Goal: Transaction & Acquisition: Subscribe to service/newsletter

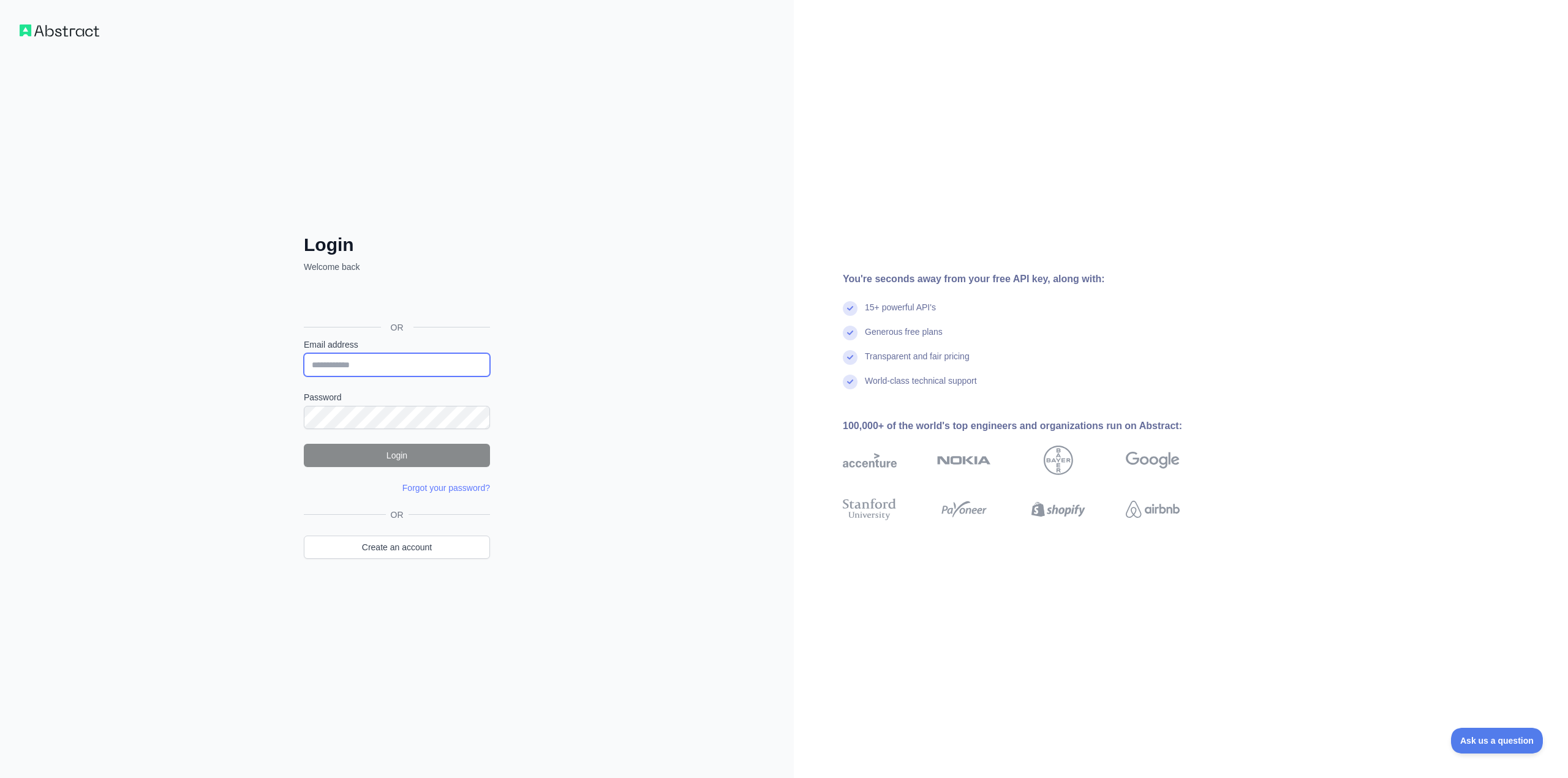
type input "**********"
click at [398, 453] on button "Login" at bounding box center [396, 455] width 186 height 24
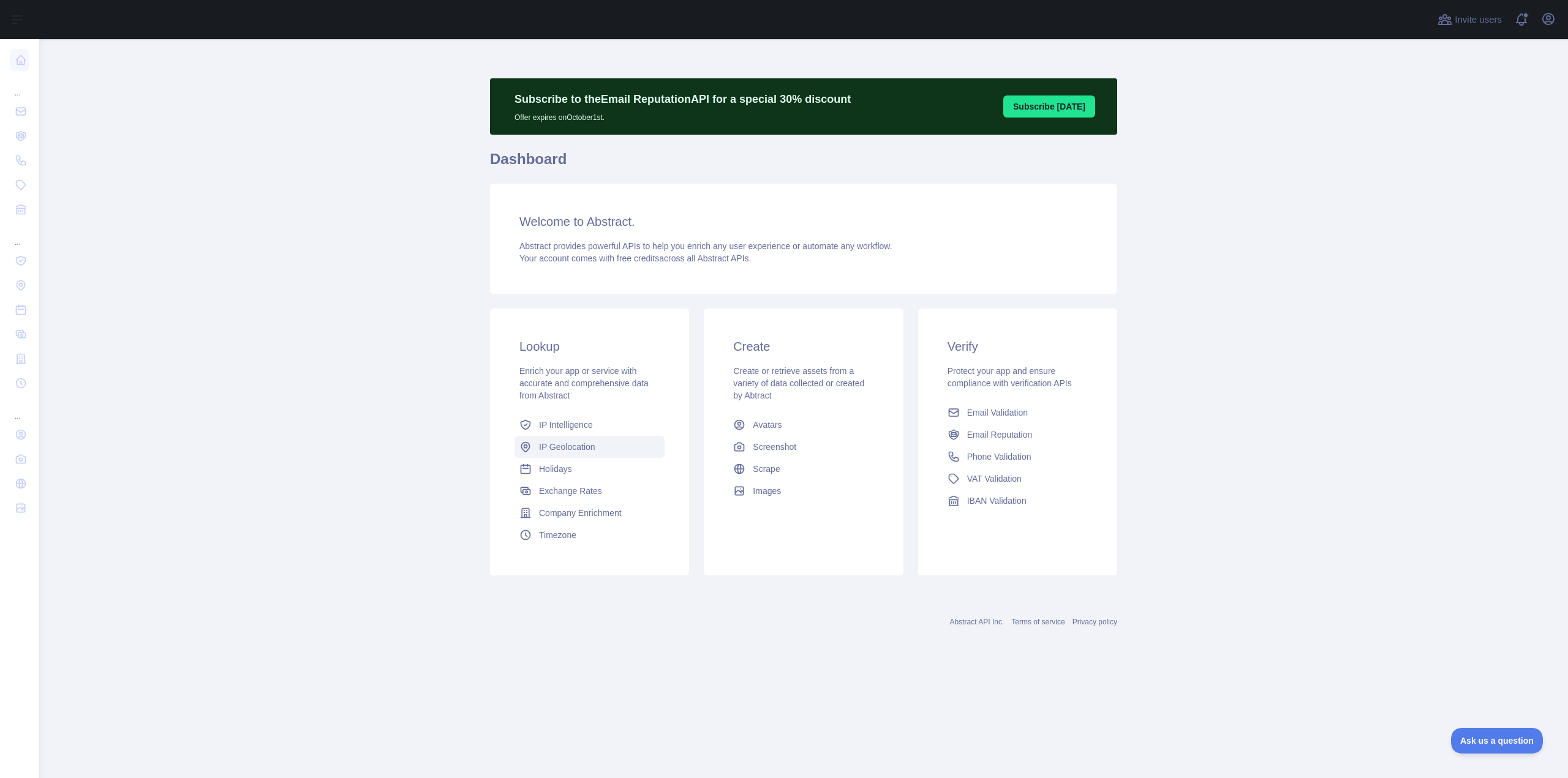
click at [576, 448] on span "IP Geolocation" at bounding box center [567, 447] width 56 height 12
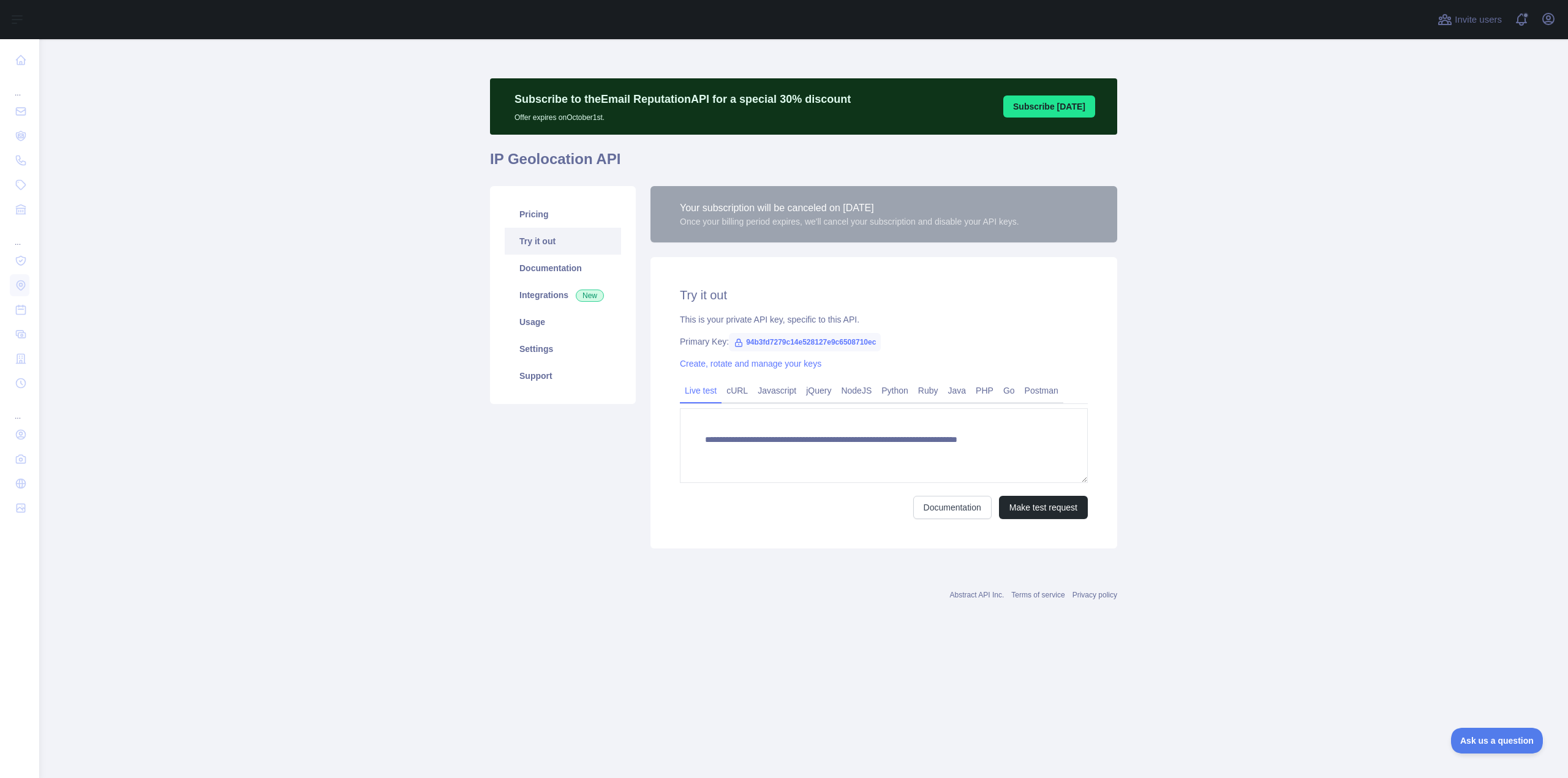
type textarea "**********"
click at [536, 327] on link "Usage" at bounding box center [562, 322] width 116 height 27
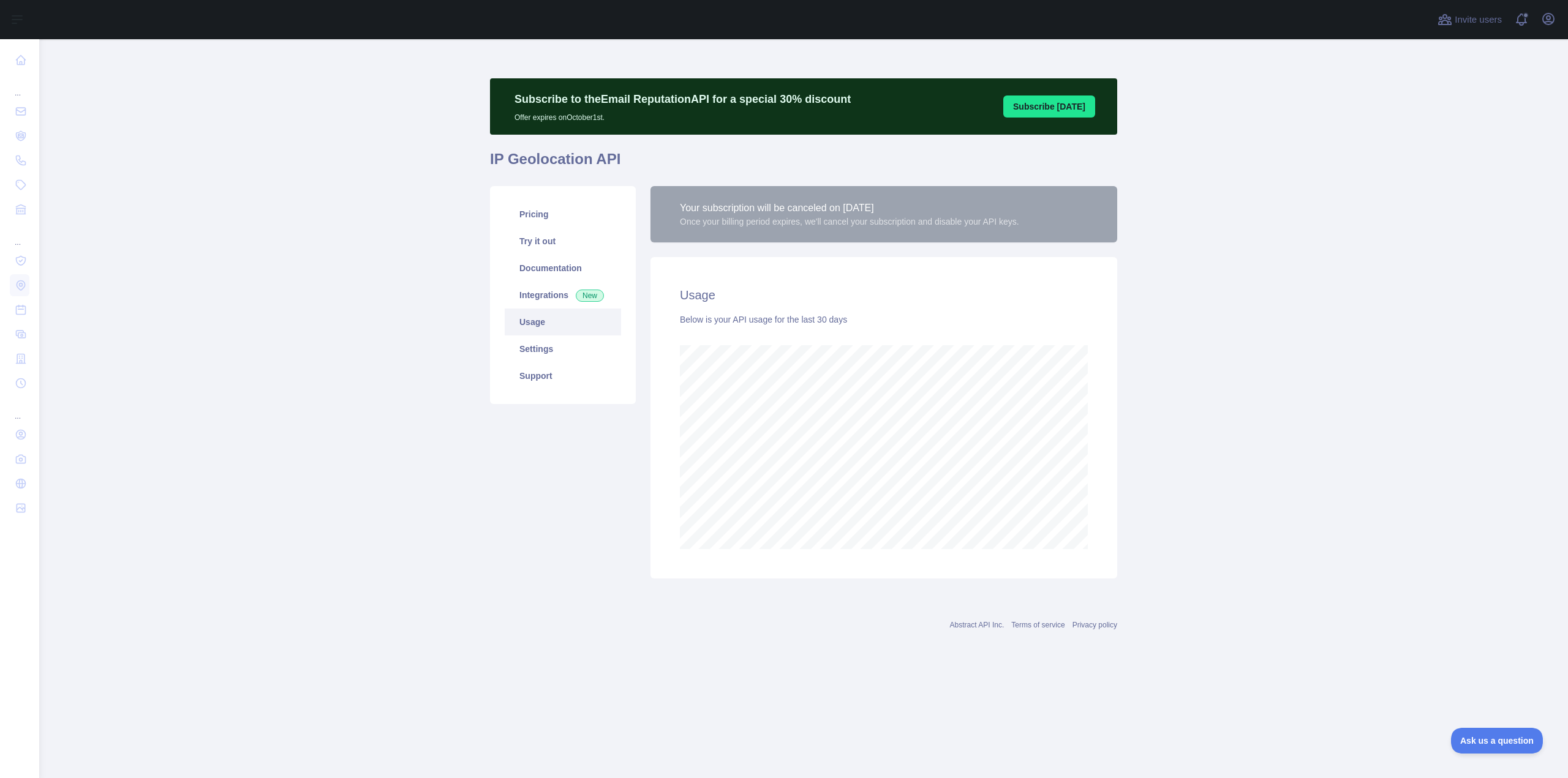
scroll to position [740, 1529]
click at [574, 217] on link "Pricing" at bounding box center [562, 214] width 116 height 27
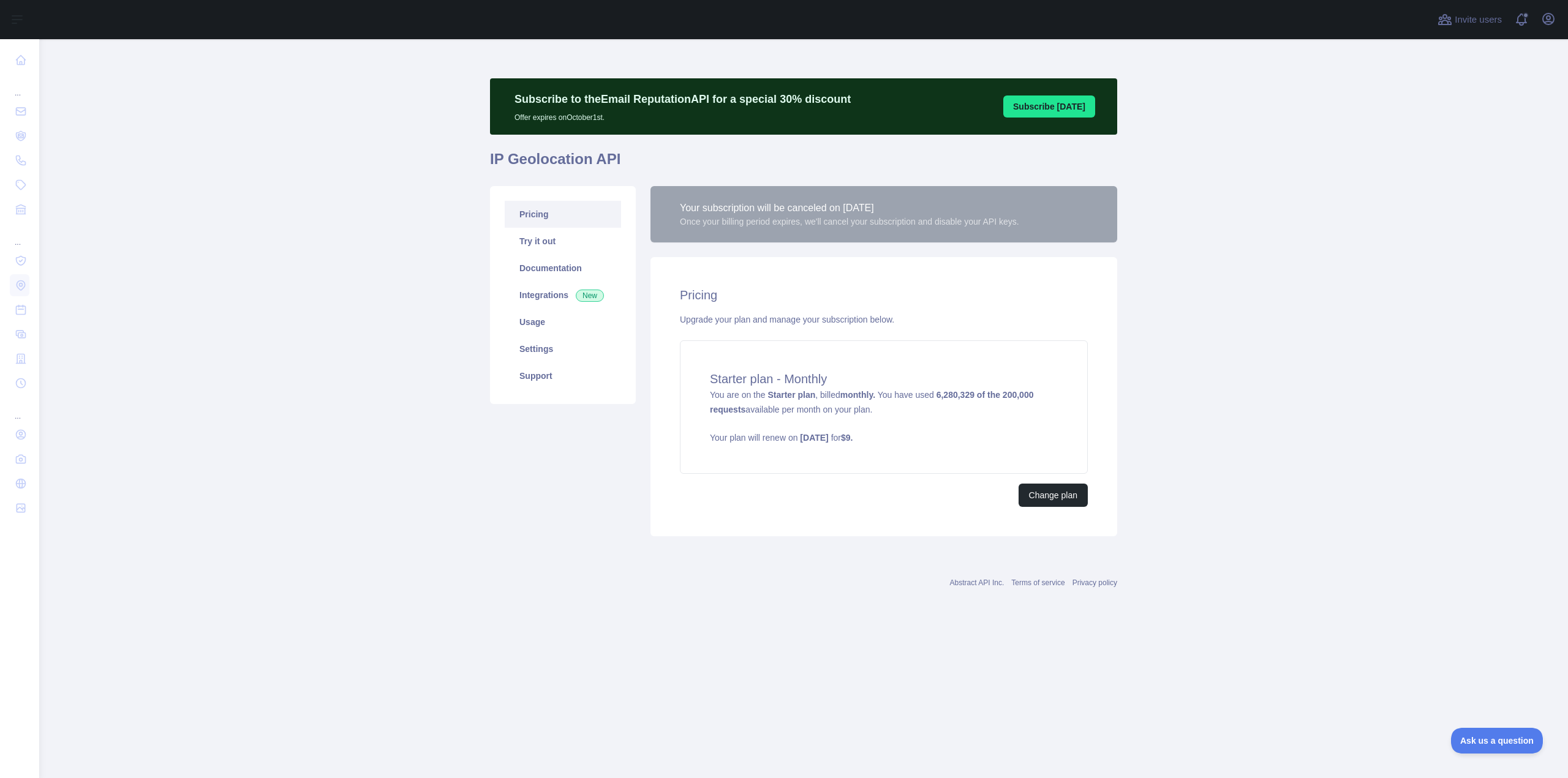
click at [245, 310] on main "Subscribe to the Email Reputation API for a special 30 % discount Offer expires…" at bounding box center [804, 409] width 1529 height 740
drag, startPoint x: 289, startPoint y: 311, endPoint x: 282, endPoint y: 285, distance: 26.9
click at [283, 289] on main "Subscribe to the Email Reputation API for a special 30 % discount Offer expires…" at bounding box center [804, 409] width 1529 height 740
click at [371, 297] on main "Subscribe to the Email Reputation API for a special 30 % discount Offer expires…" at bounding box center [804, 409] width 1529 height 740
click at [561, 324] on link "Usage" at bounding box center [562, 322] width 116 height 27
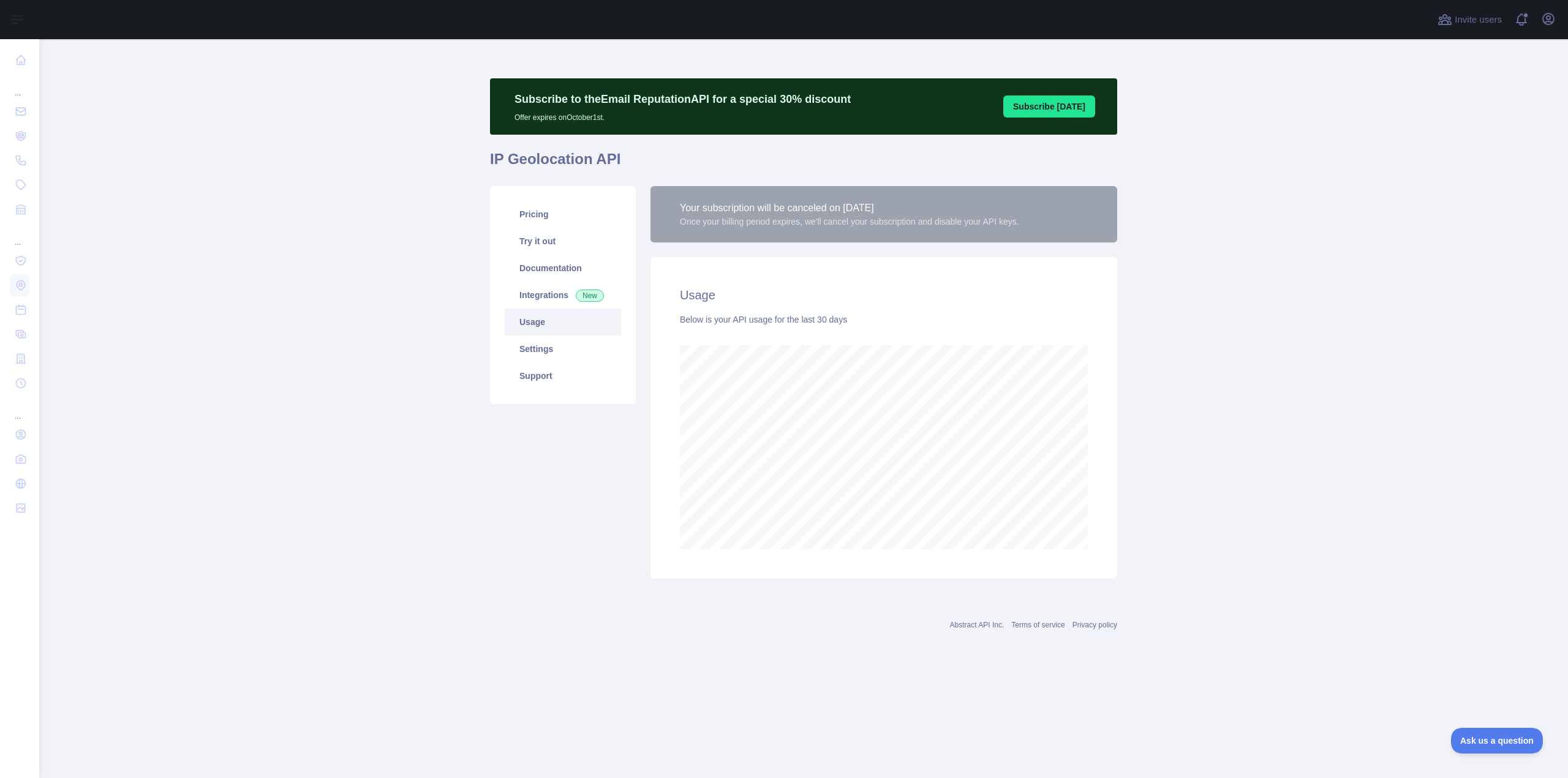
scroll to position [740, 1529]
click at [1470, 309] on main "Subscribe to the Email Reputation API for a special 30 % discount Offer expires…" at bounding box center [804, 409] width 1529 height 740
click at [533, 216] on link "Pricing" at bounding box center [562, 214] width 116 height 27
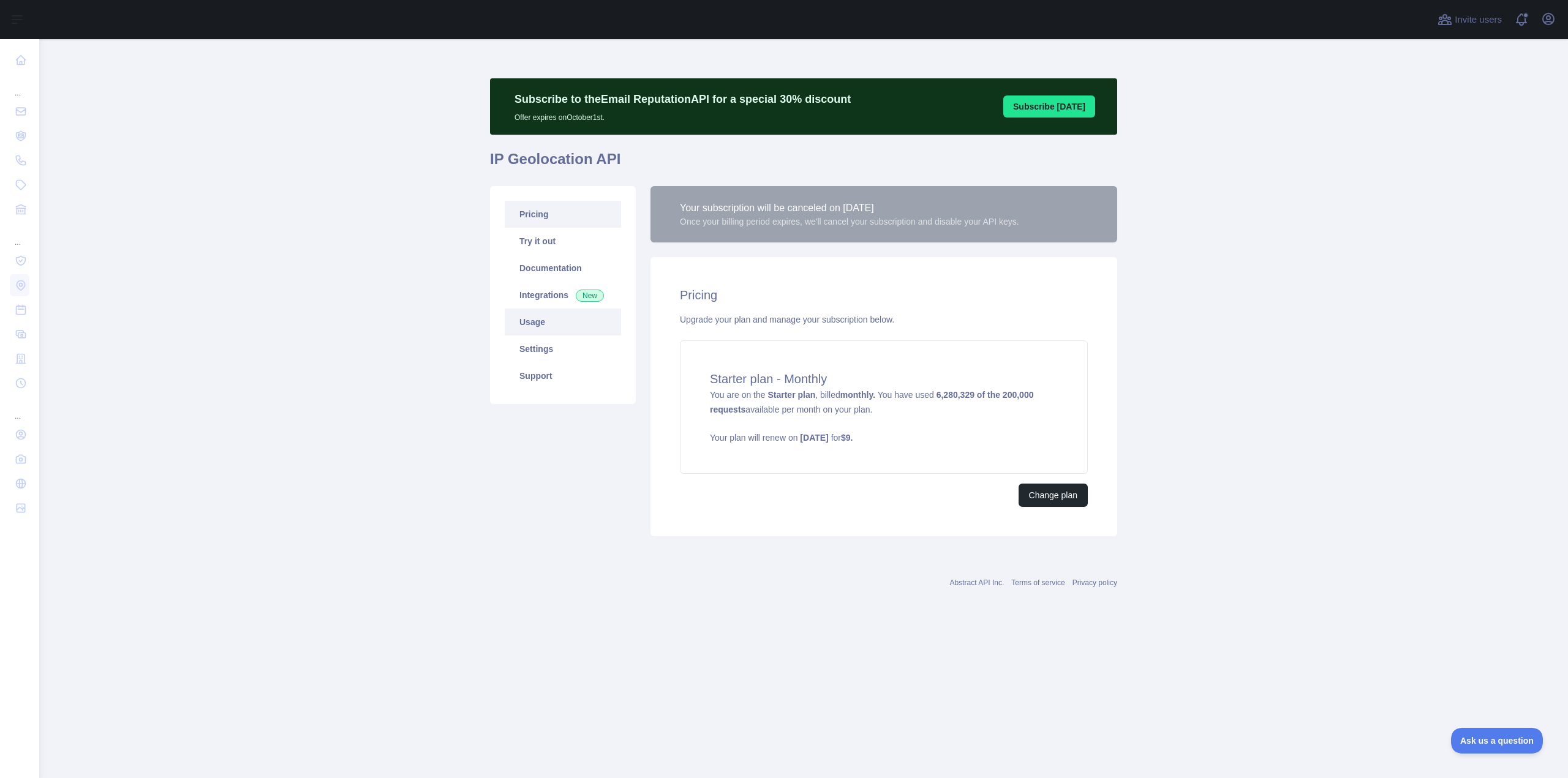
click at [557, 322] on link "Usage" at bounding box center [562, 322] width 116 height 27
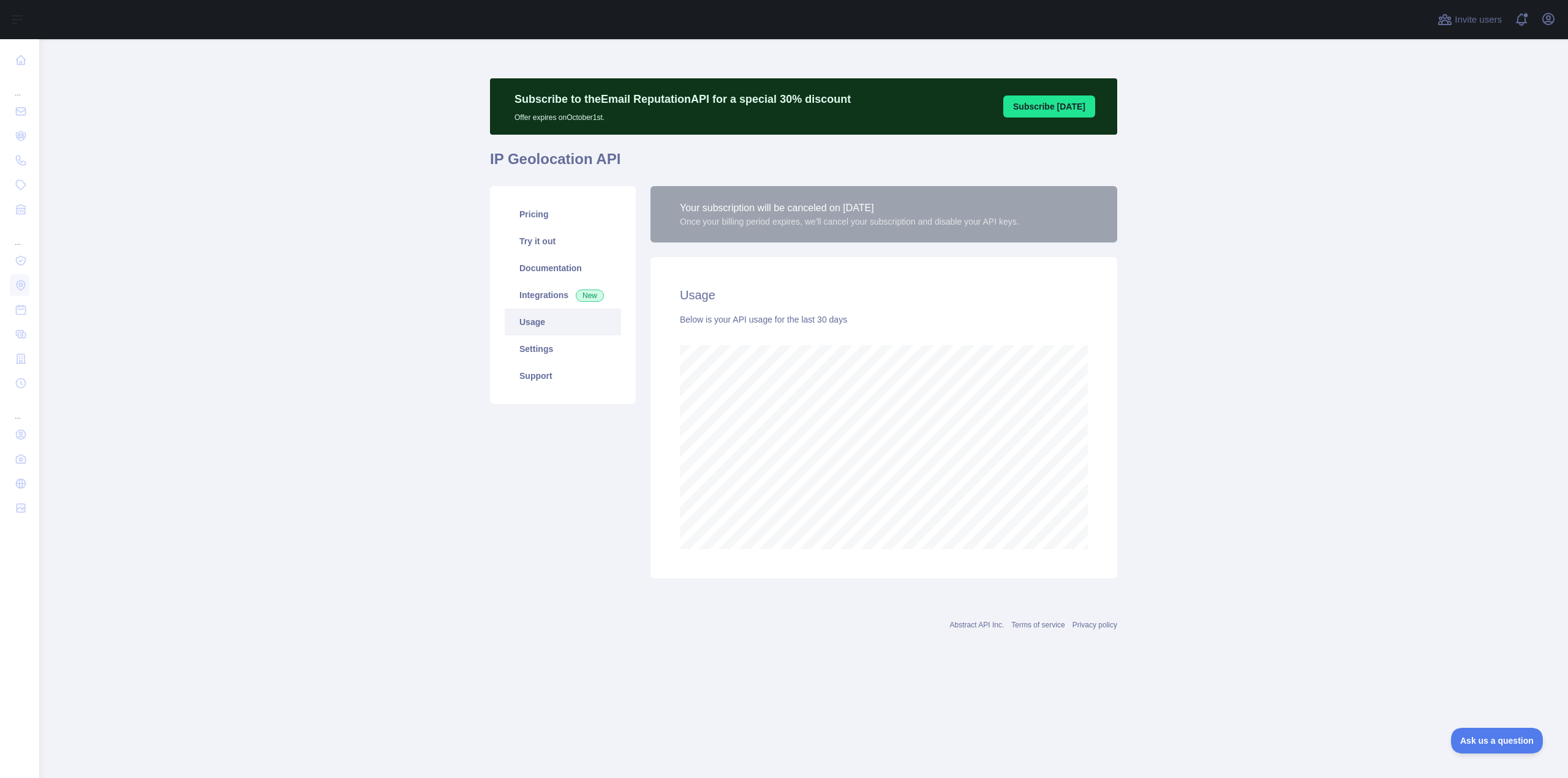
scroll to position [740, 1529]
click at [1390, 259] on main "Subscribe to the Email Reputation API for a special 30 % discount Offer expires…" at bounding box center [804, 409] width 1529 height 740
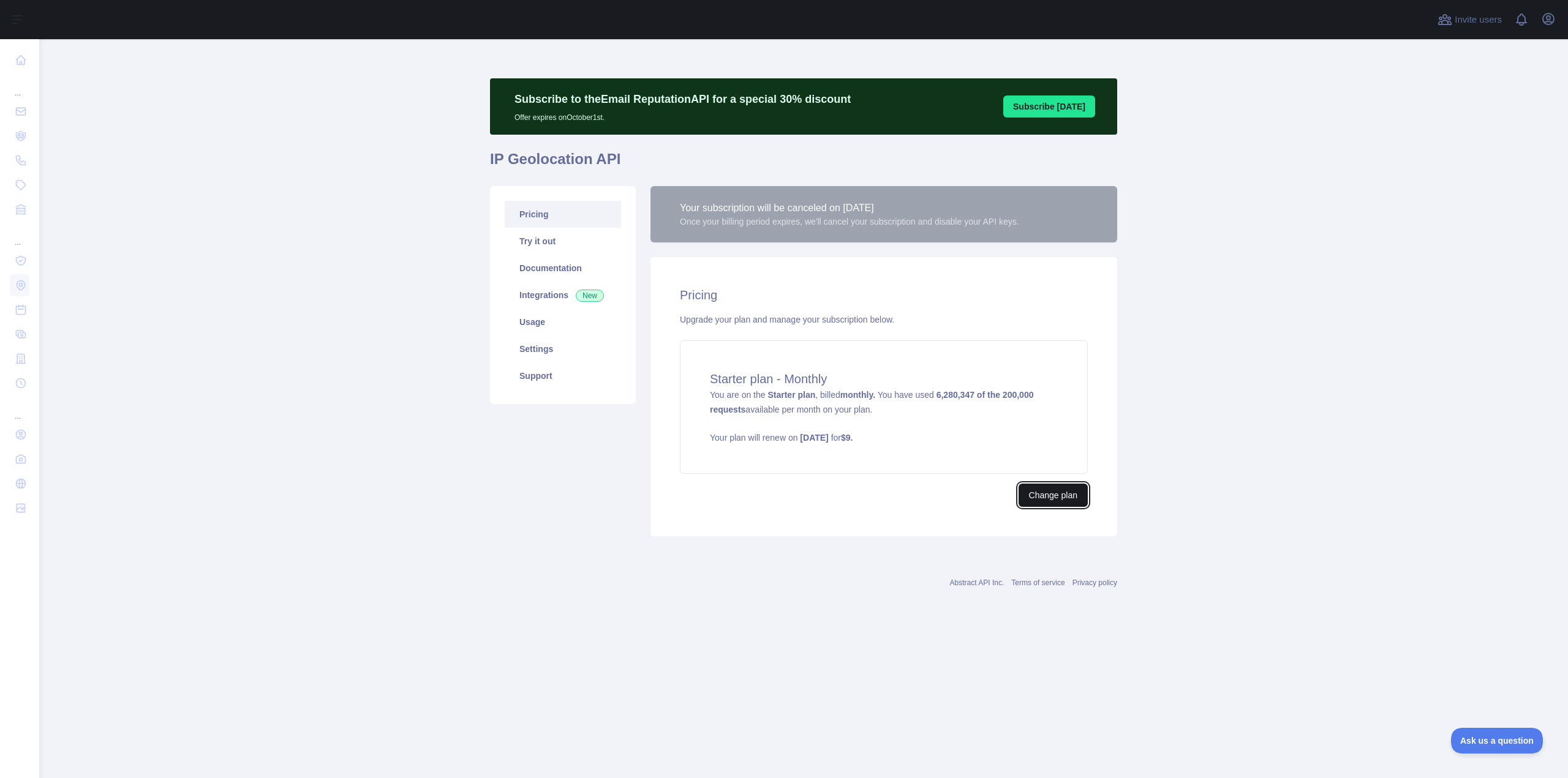
click at [1045, 504] on button "Change plan" at bounding box center [1053, 495] width 69 height 24
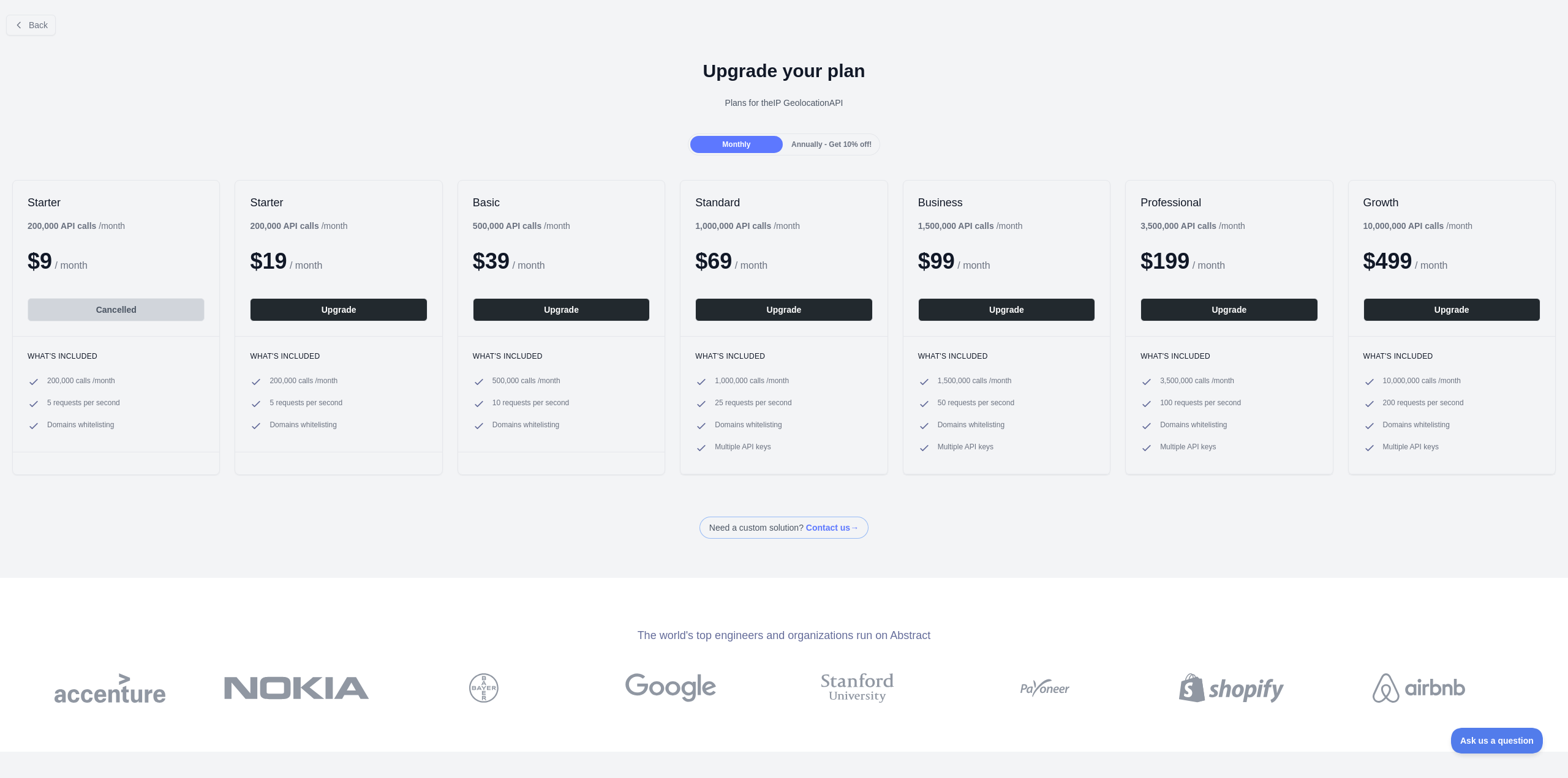
click at [1470, 106] on div "Plans for the IP Geolocation API" at bounding box center [784, 103] width 1549 height 12
